Goal: Information Seeking & Learning: Learn about a topic

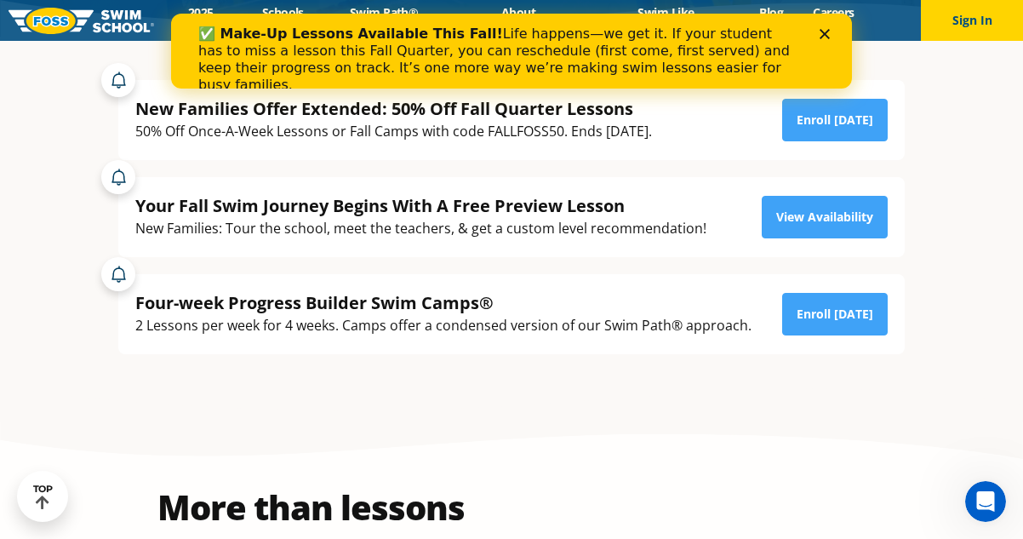
click at [829, 29] on icon "Close" at bounding box center [825, 34] width 10 height 10
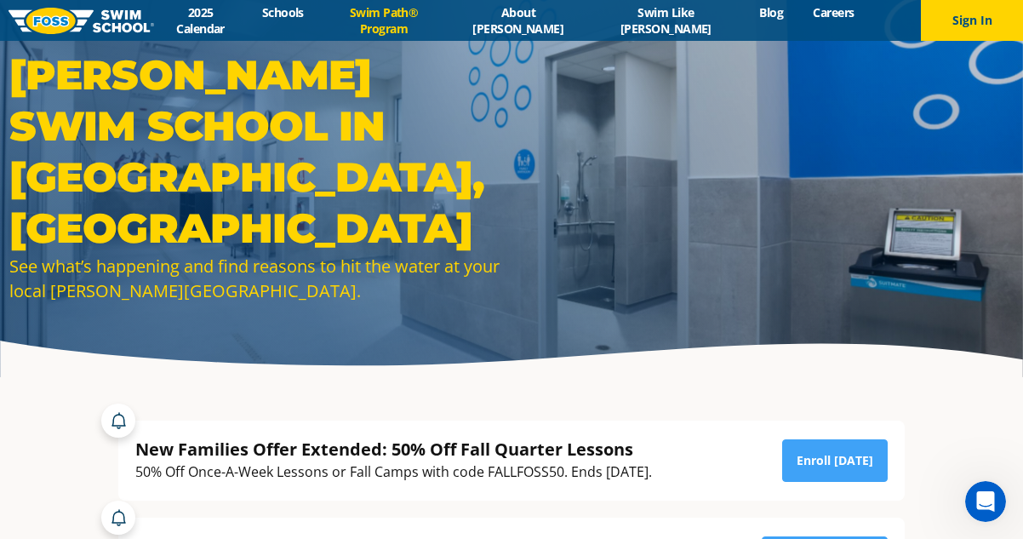
click at [381, 20] on link "Swim Path® Program" at bounding box center [383, 20] width 130 height 32
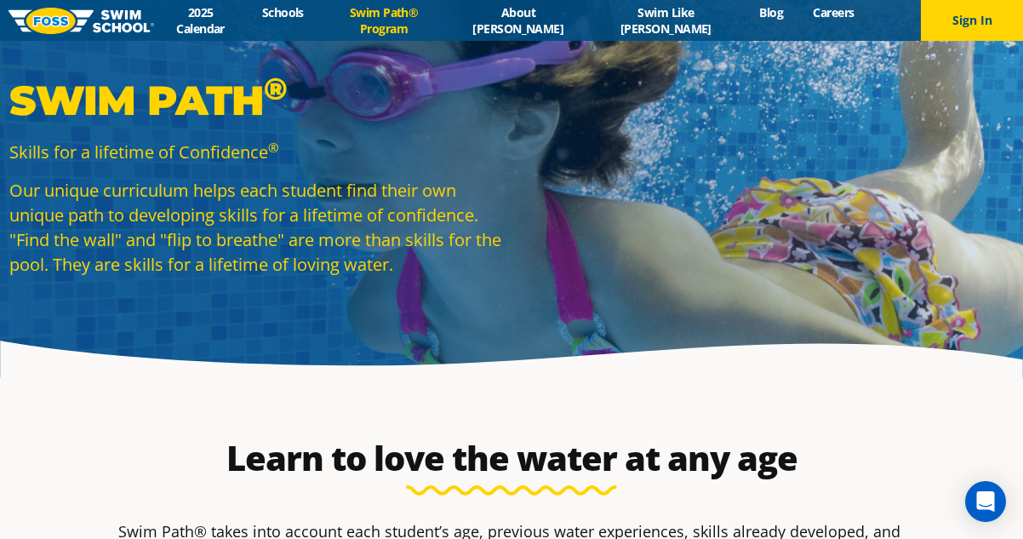
click at [59, 19] on img at bounding box center [82, 21] width 146 height 26
click at [305, 20] on link "Schools" at bounding box center [282, 12] width 71 height 16
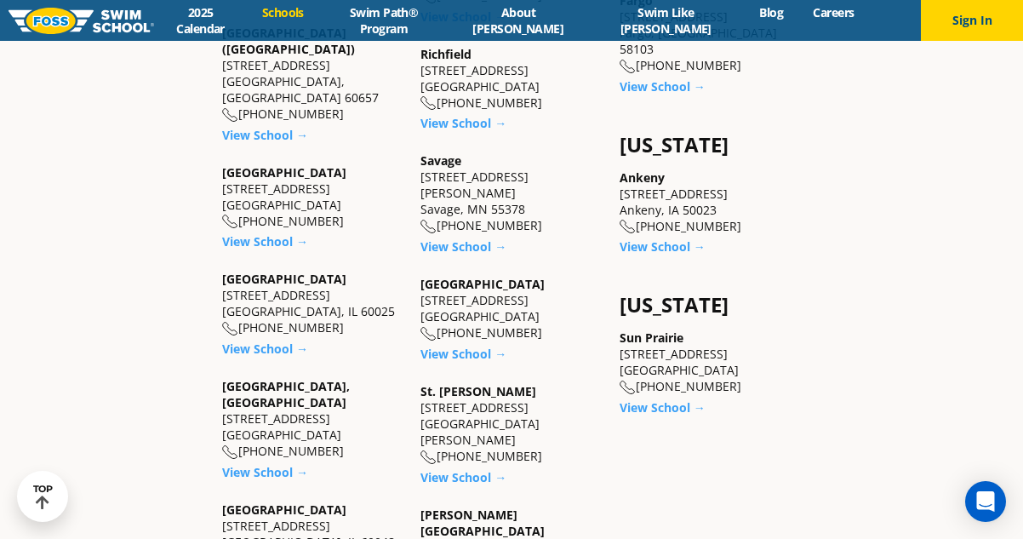
scroll to position [851, 0]
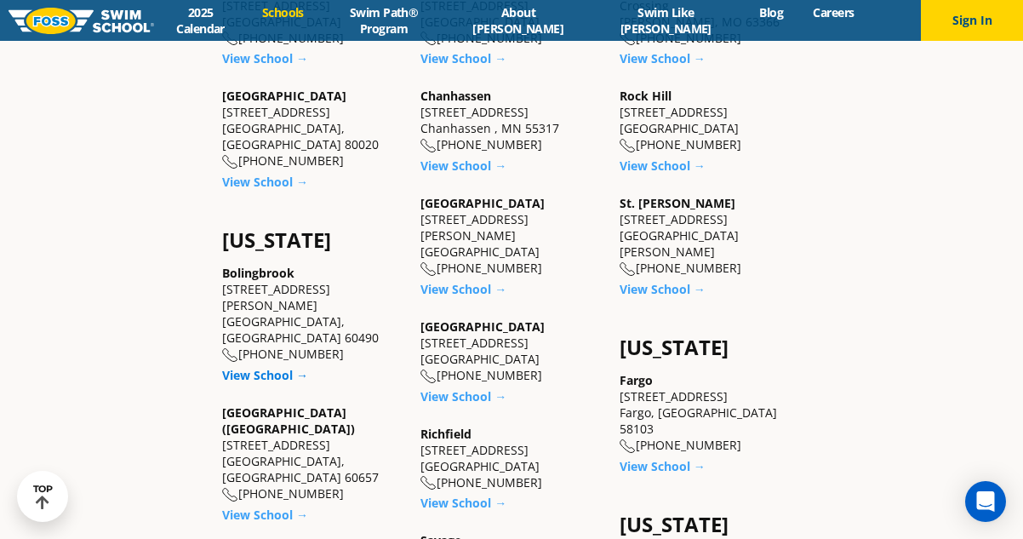
click at [251, 367] on link "View School →" at bounding box center [265, 375] width 86 height 16
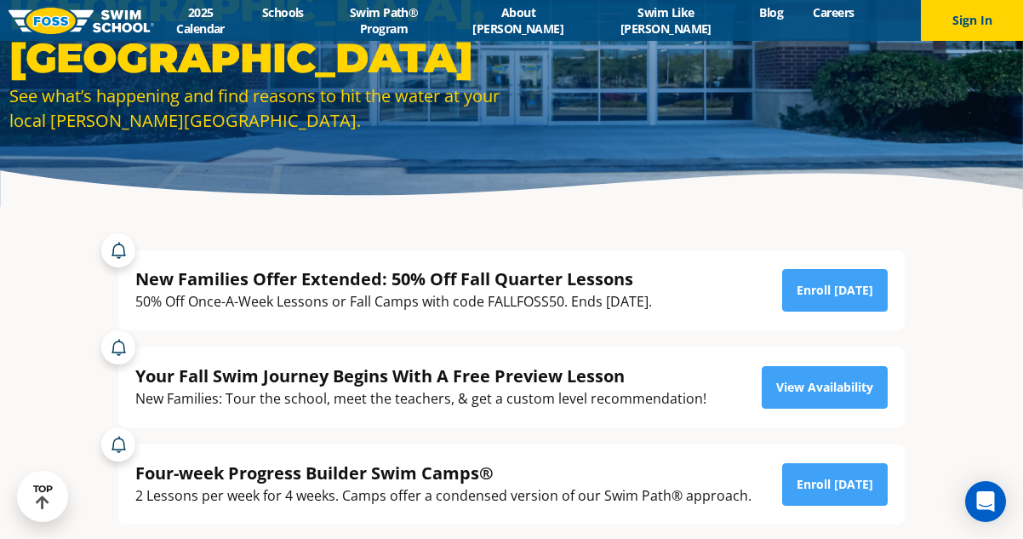
scroll to position [255, 0]
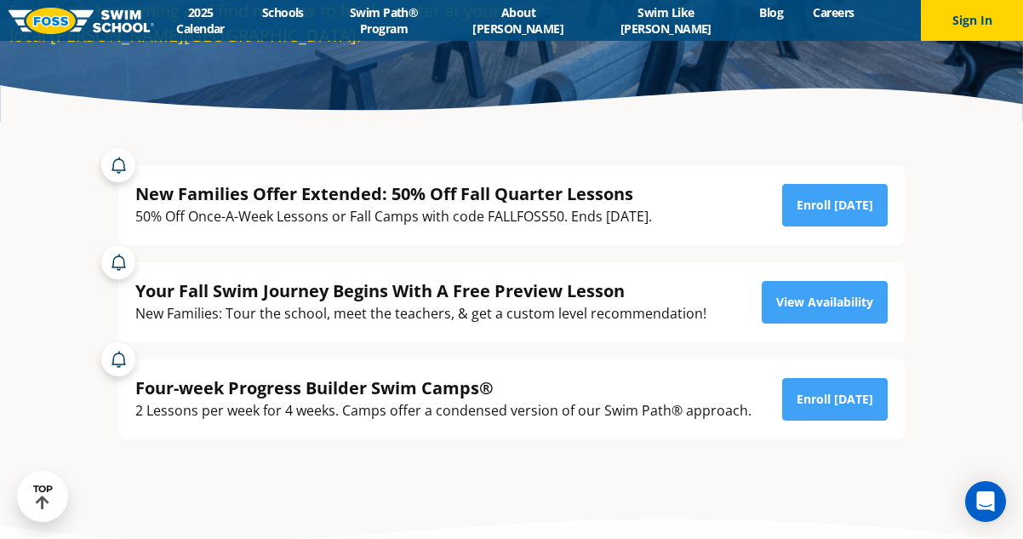
click at [639, 460] on div "New Families Offer Extended: 50% Off Fall Quarter Lessons 50% Off Once-A-Week L…" at bounding box center [511, 302] width 820 height 359
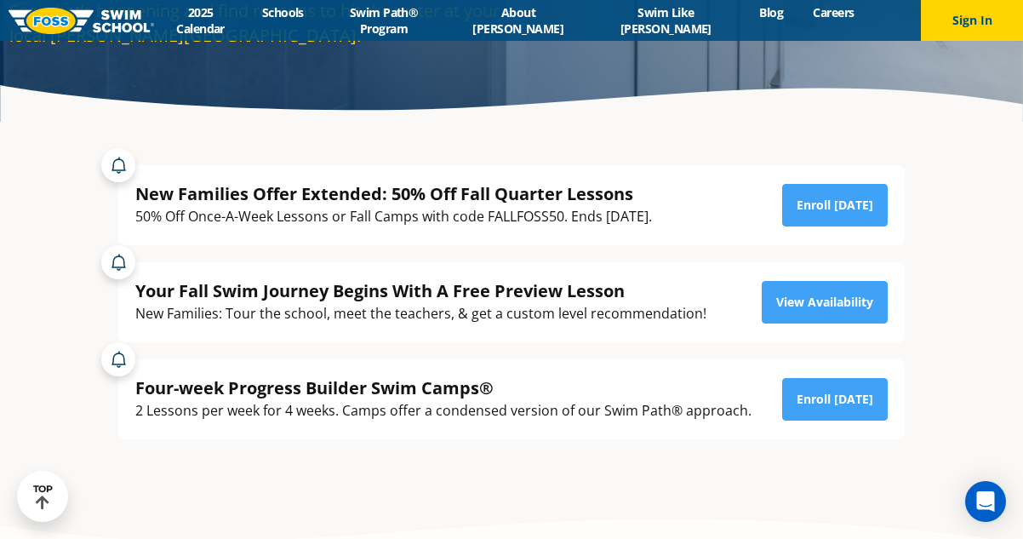
click at [5, 298] on section "New Families Offer Extended: 50% Off Fall Quarter Lessons 50% Off Once-A-Week L…" at bounding box center [511, 315] width 1023 height 385
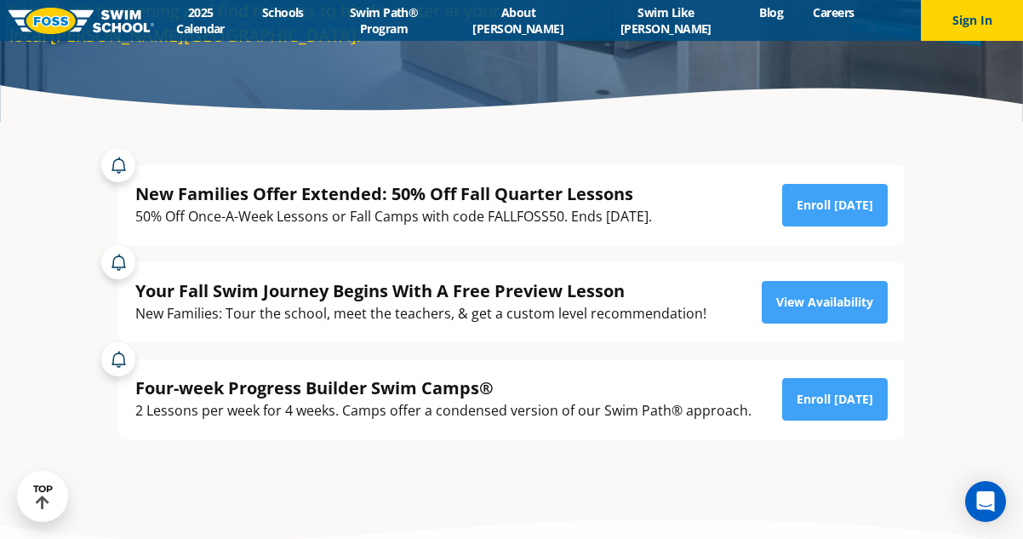
click at [952, 196] on section "New Families Offer Extended: 50% Off Fall Quarter Lessons 50% Off Once-A-Week L…" at bounding box center [511, 315] width 1023 height 385
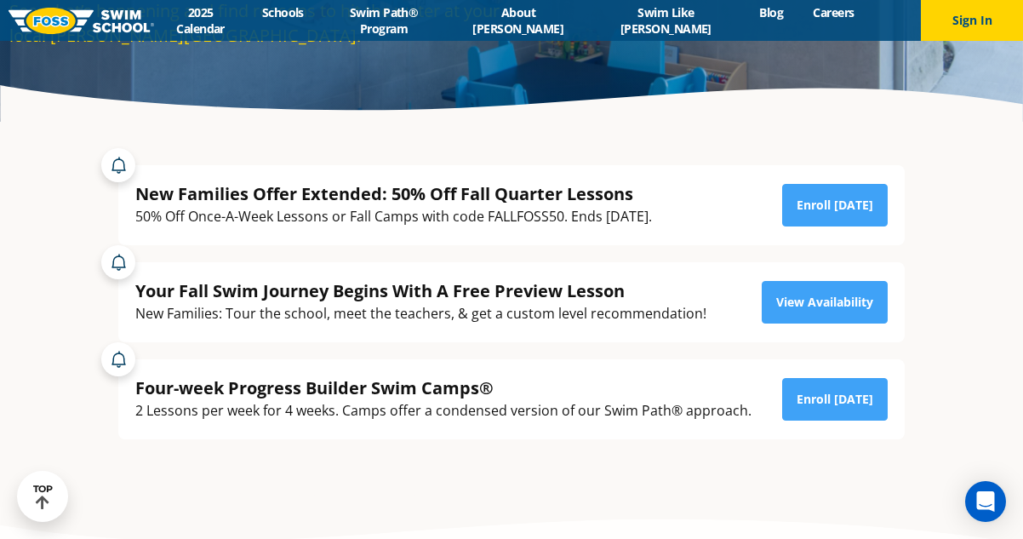
click at [942, 188] on section "New Families Offer Extended: 50% Off Fall Quarter Lessons 50% Off Once-A-Week L…" at bounding box center [511, 315] width 1023 height 385
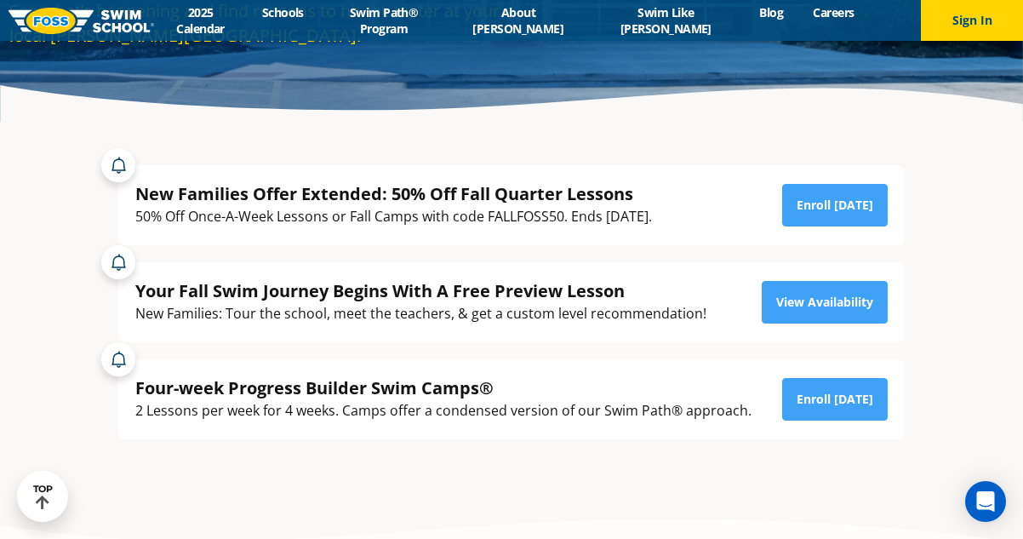
click at [941, 188] on section "New Families Offer Extended: 50% Off Fall Quarter Lessons 50% Off Once-A-Week L…" at bounding box center [511, 315] width 1023 height 385
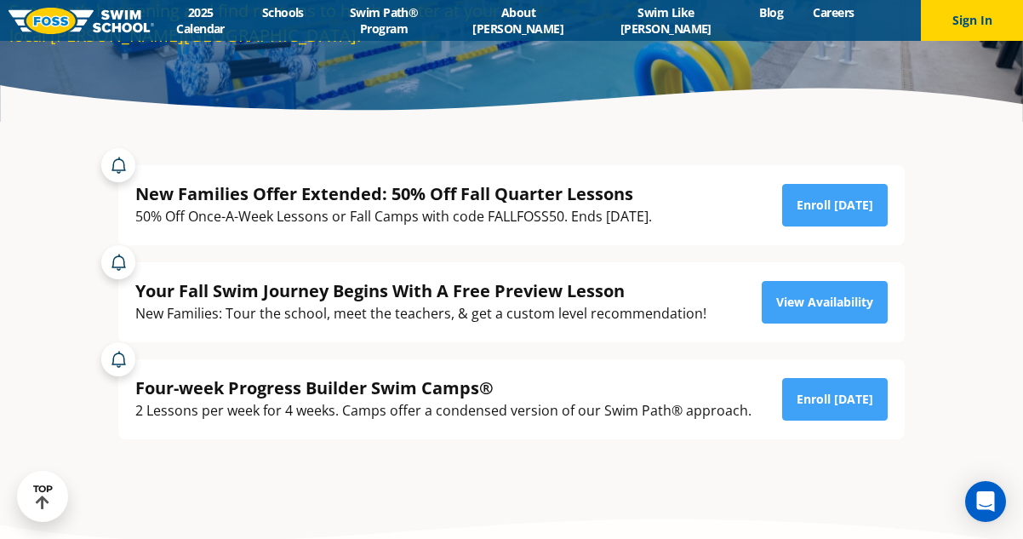
click at [866, 122] on div "See what’s happening and find reasons to hit the water at your local Foss Swim …" at bounding box center [511, 122] width 1021 height 1
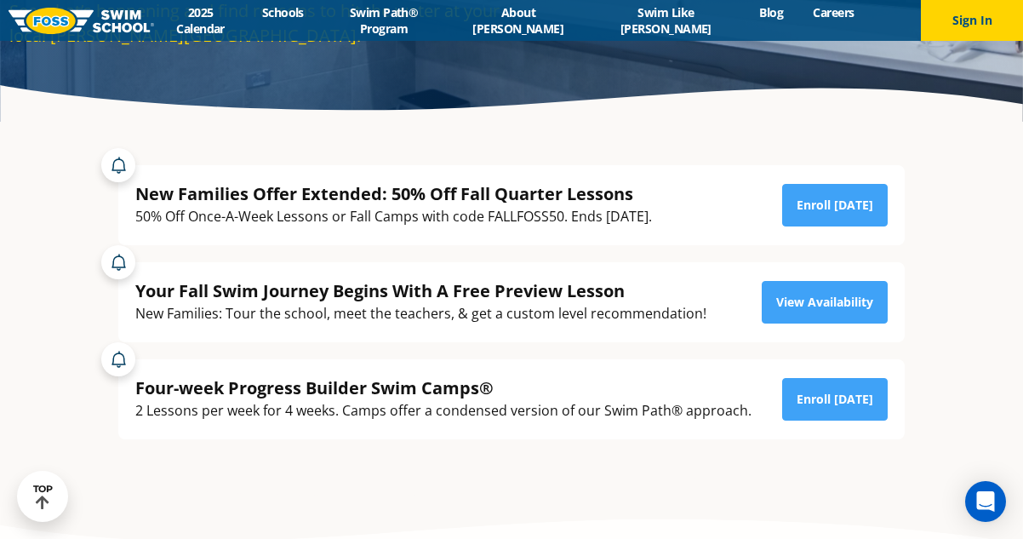
click at [657, 140] on div "New Families Offer Extended: 50% Off Fall Quarter Lessons 50% Off Once-A-Week L…" at bounding box center [511, 294] width 820 height 308
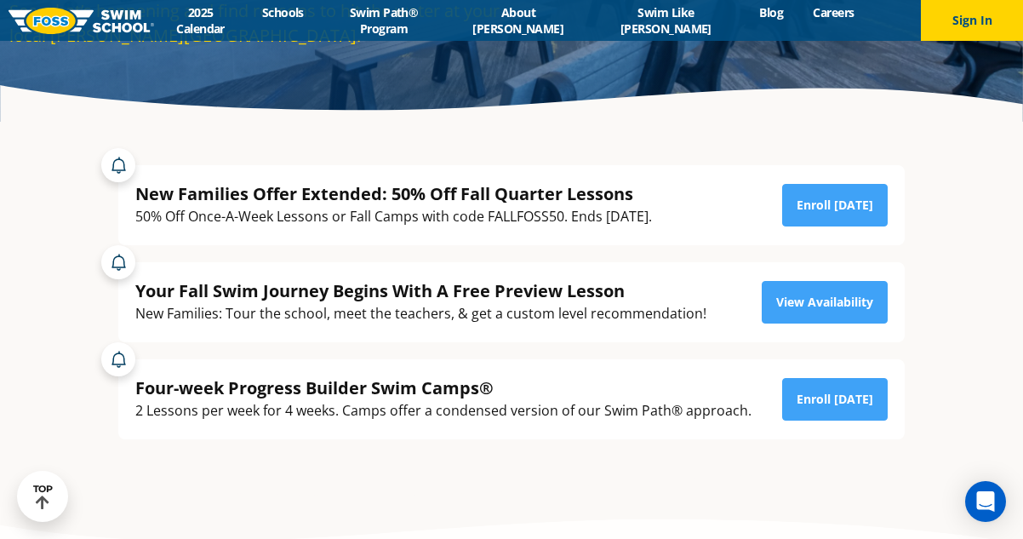
click at [678, 134] on div "New Families Offer Extended: 50% Off Fall Quarter Lessons 50% Off Once-A-Week L…" at bounding box center [511, 302] width 820 height 359
